Goal: Task Accomplishment & Management: Manage account settings

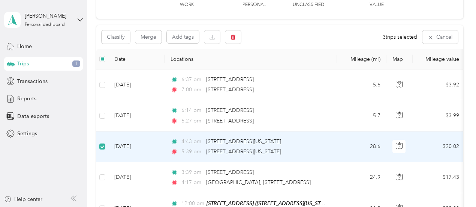
scroll to position [53, 0]
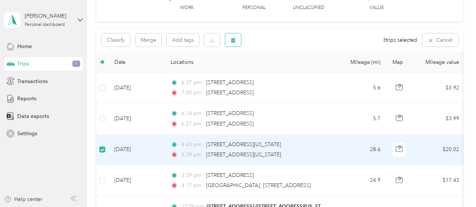
click at [234, 39] on icon "button" at bounding box center [233, 40] width 5 height 5
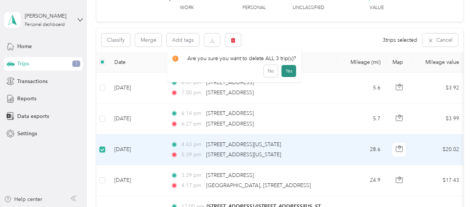
click at [285, 69] on button "Yes" at bounding box center [289, 71] width 15 height 12
